Goal: Task Accomplishment & Management: Manage account settings

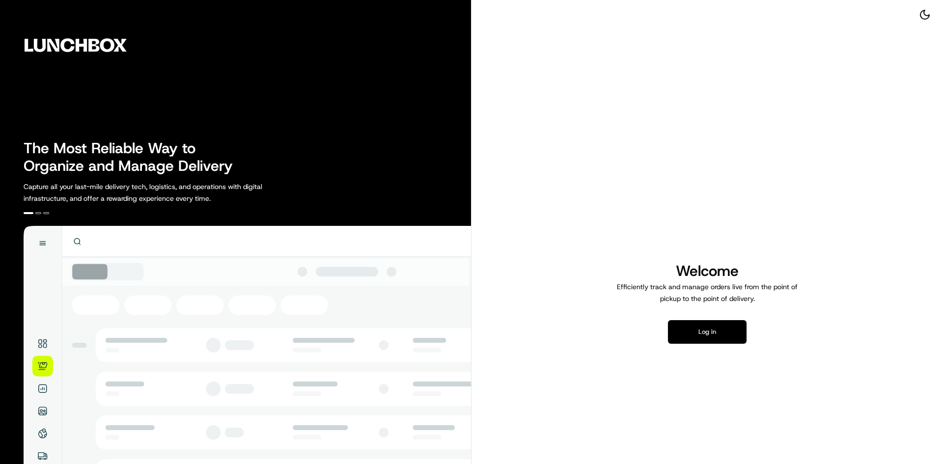
click at [696, 331] on button "Log in" at bounding box center [707, 332] width 79 height 24
